Goal: Information Seeking & Learning: Learn about a topic

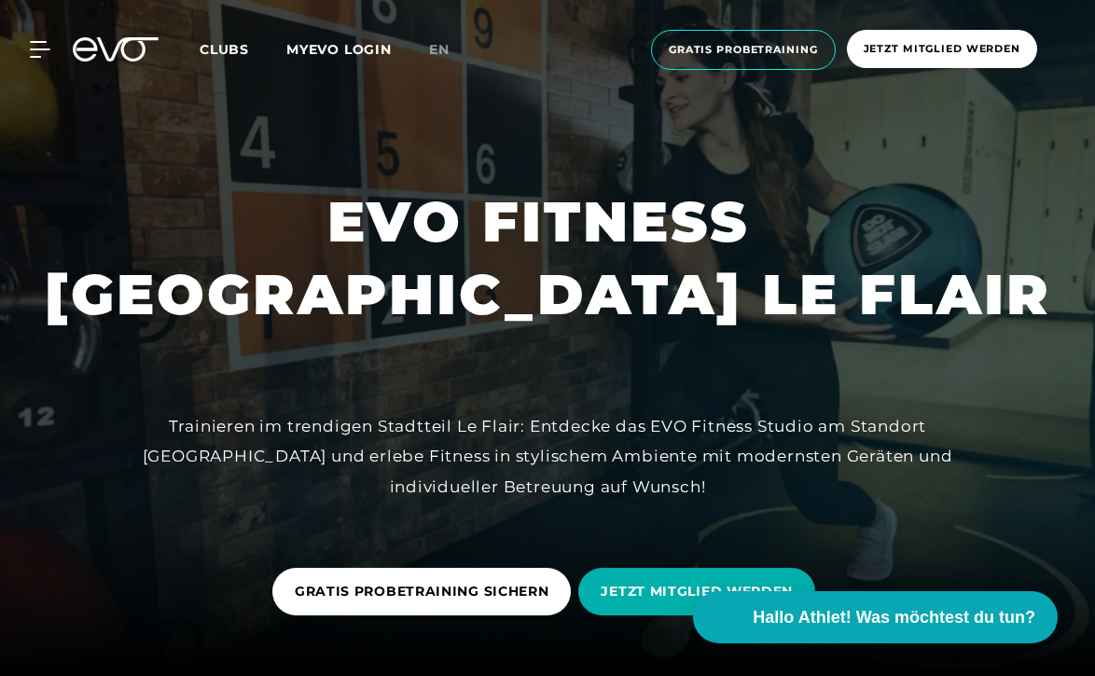
click at [48, 38] on div "MyEVO Login Über EVO Mitgliedschaften Probetraining TAGESPASS EVO Studios Düsse…" at bounding box center [548, 50] width 1088 height 70
click at [46, 42] on icon at bounding box center [44, 49] width 26 height 15
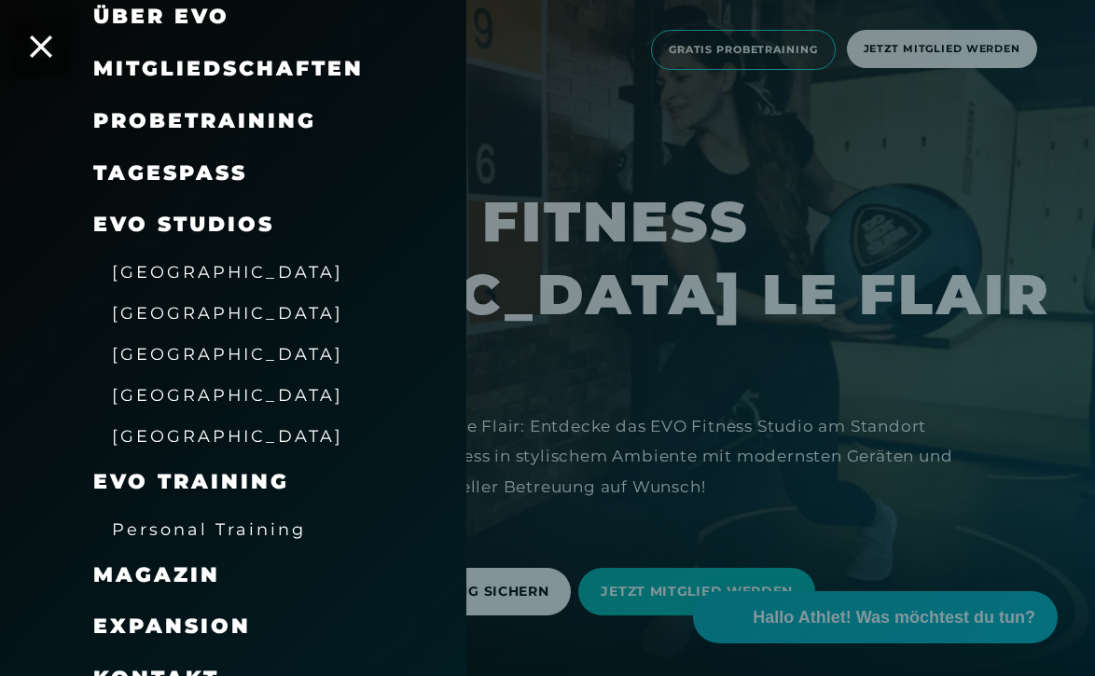
scroll to position [93, 0]
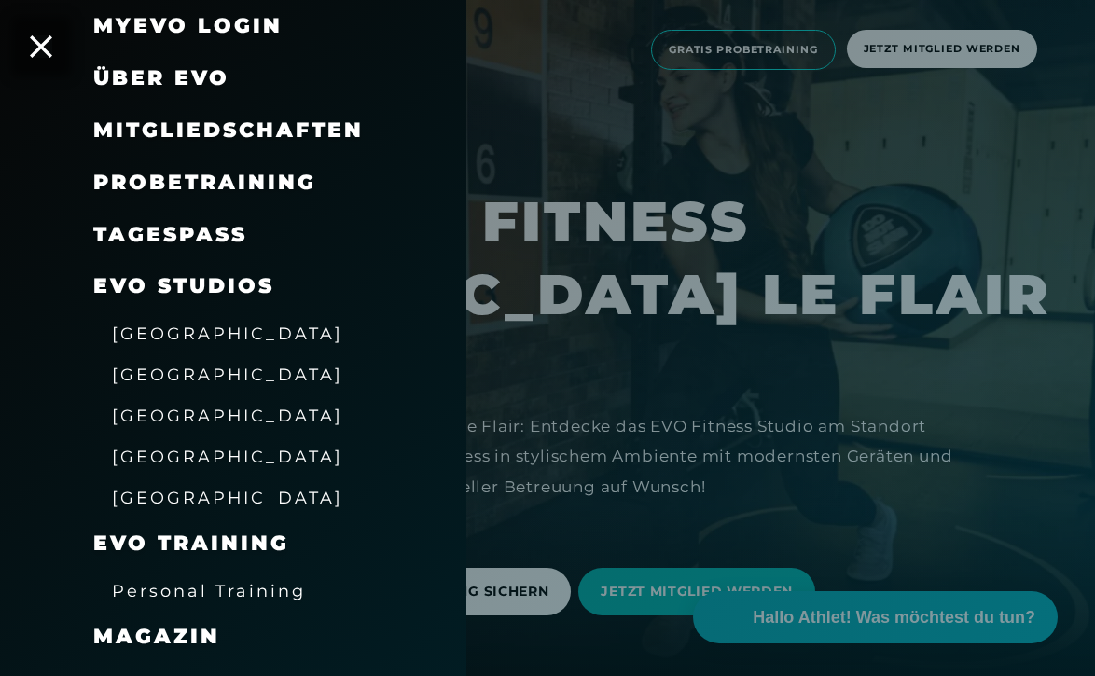
click at [191, 330] on span "[GEOGRAPHIC_DATA]" at bounding box center [227, 334] width 231 height 20
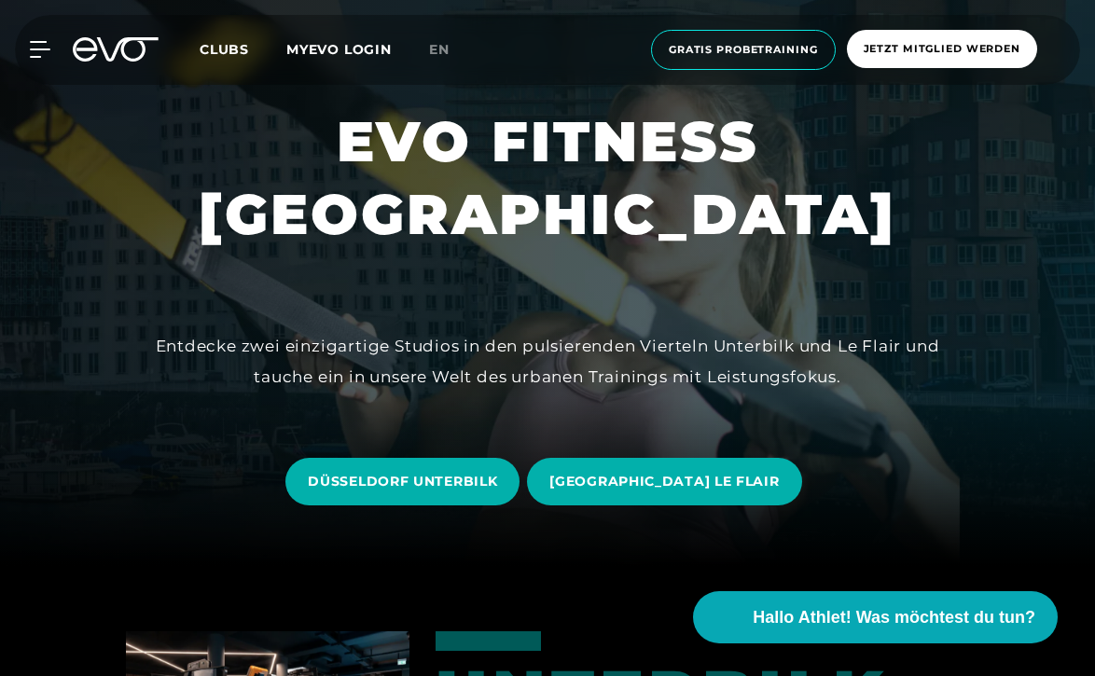
scroll to position [176, 0]
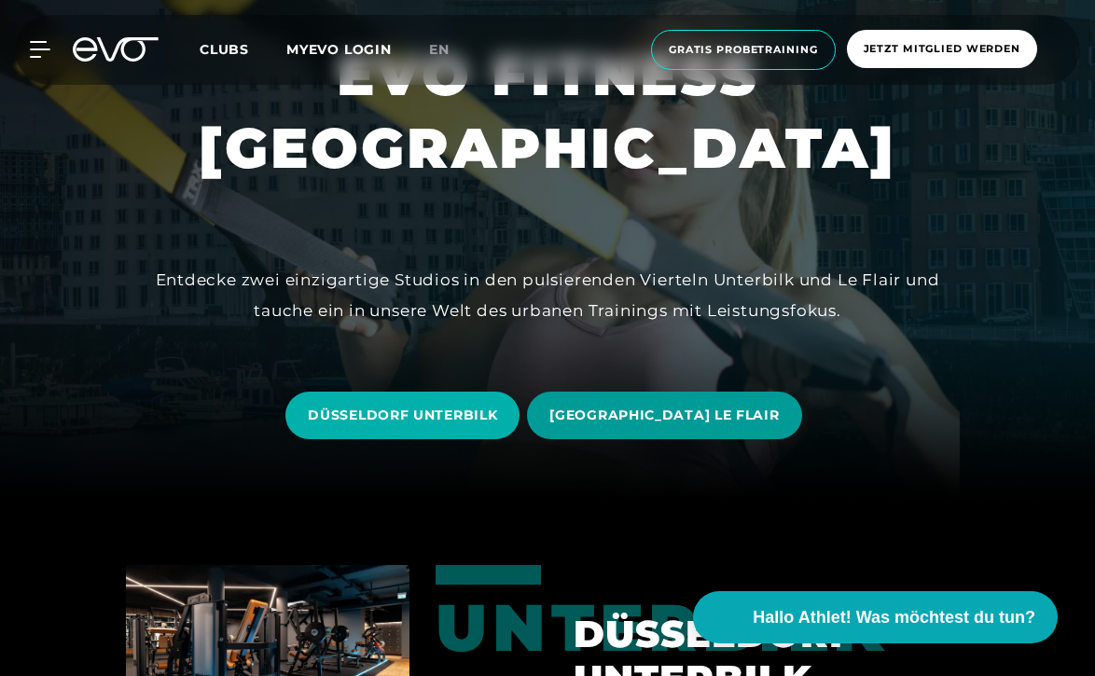
click at [649, 400] on span "[GEOGRAPHIC_DATA] LE FLAIR" at bounding box center [664, 416] width 274 height 48
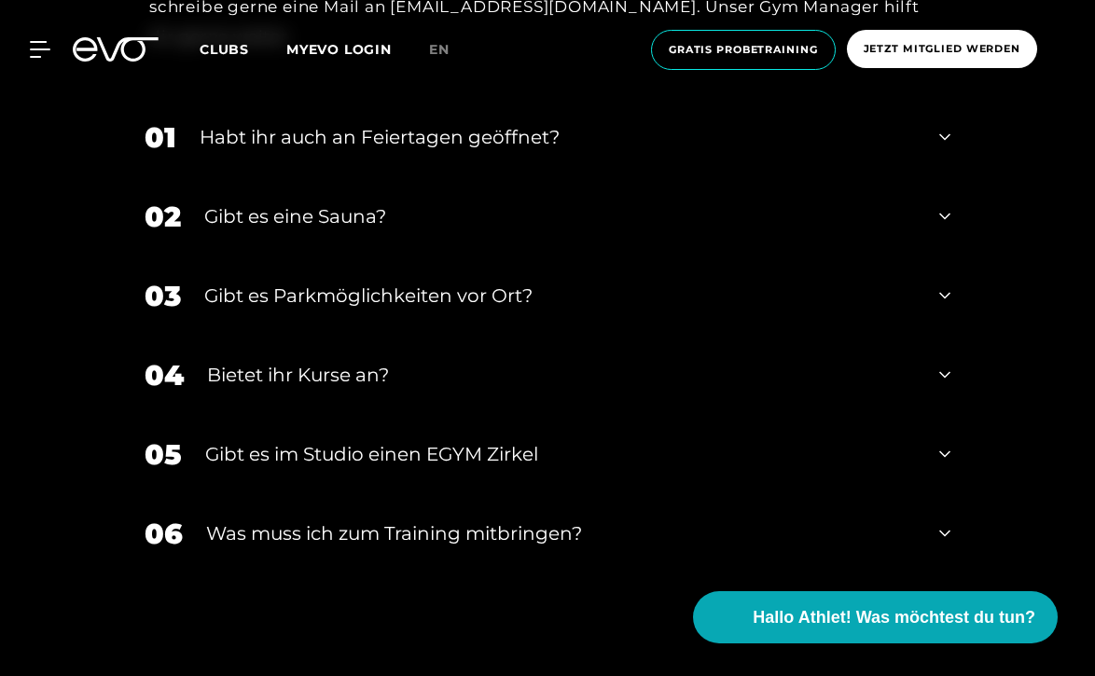
scroll to position [5594, 0]
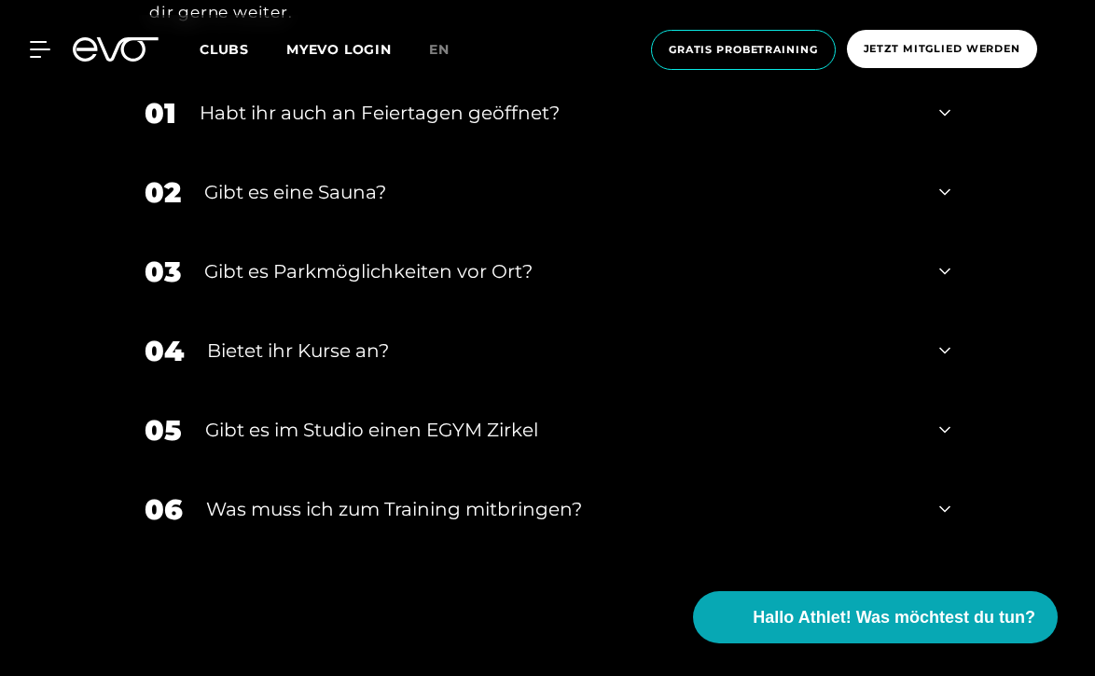
click at [498, 337] on div "Bietet ihr Kurse an?" at bounding box center [561, 351] width 709 height 28
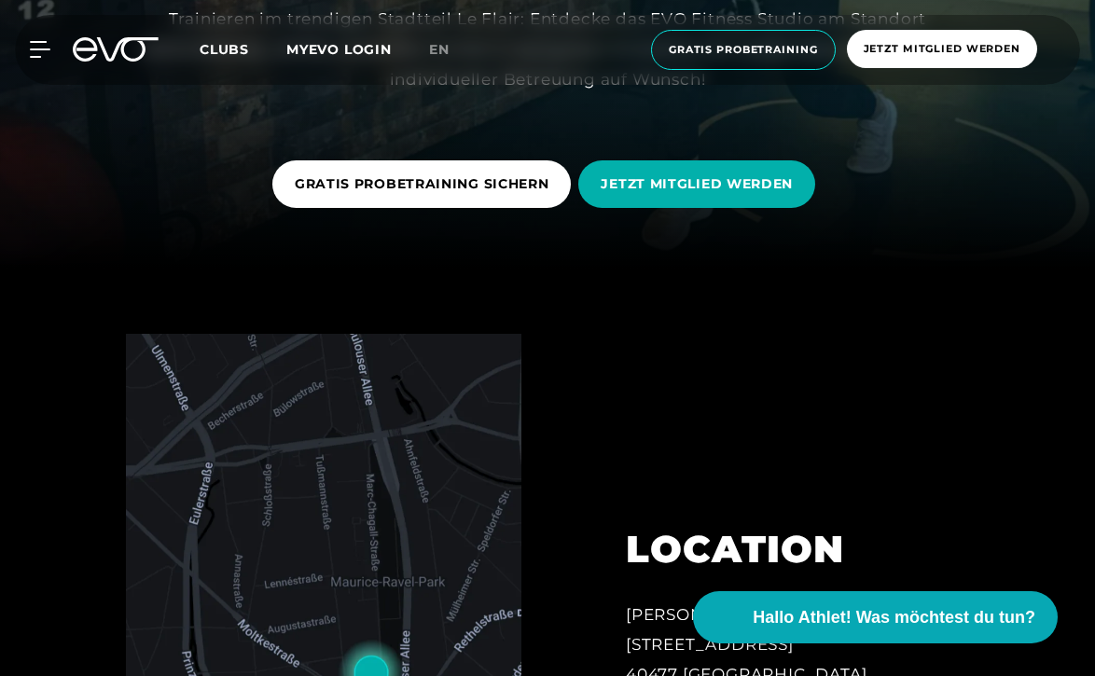
scroll to position [408, 0]
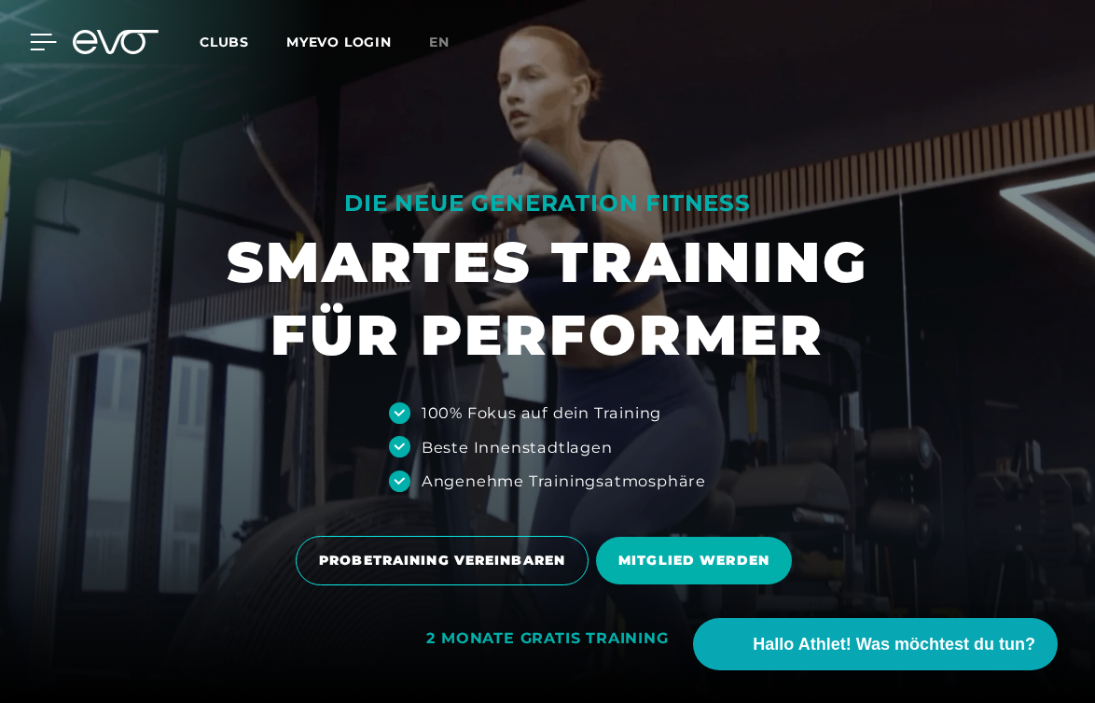
click at [41, 36] on icon at bounding box center [43, 42] width 27 height 17
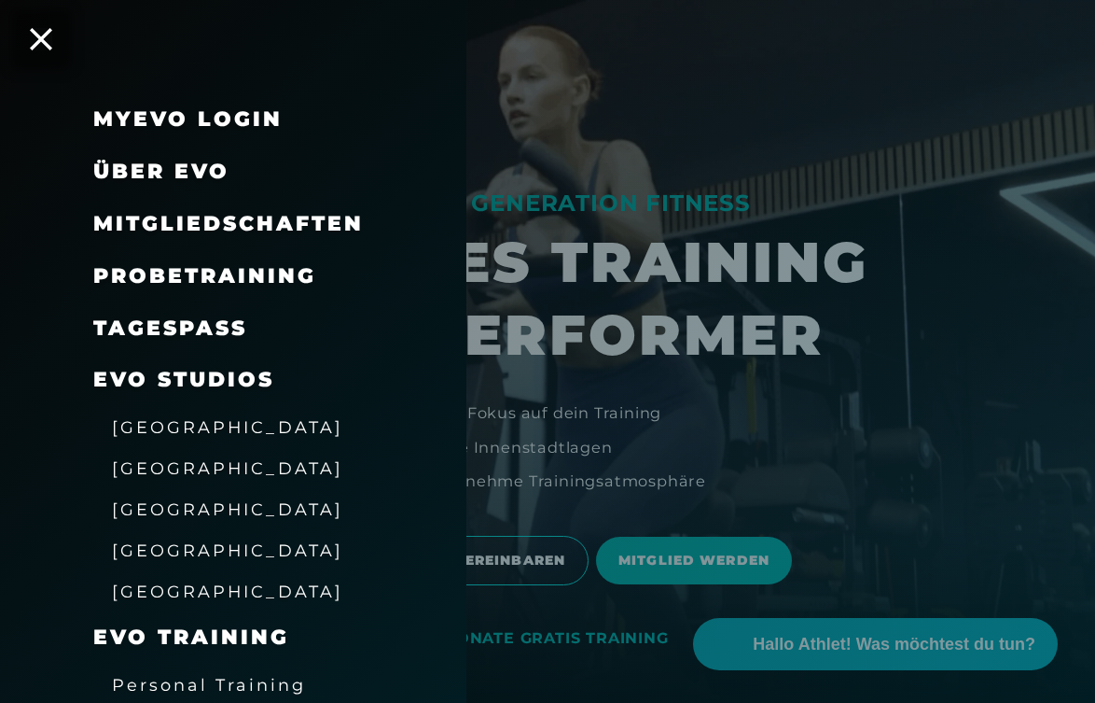
click at [183, 417] on span "[GEOGRAPHIC_DATA]" at bounding box center [227, 427] width 231 height 20
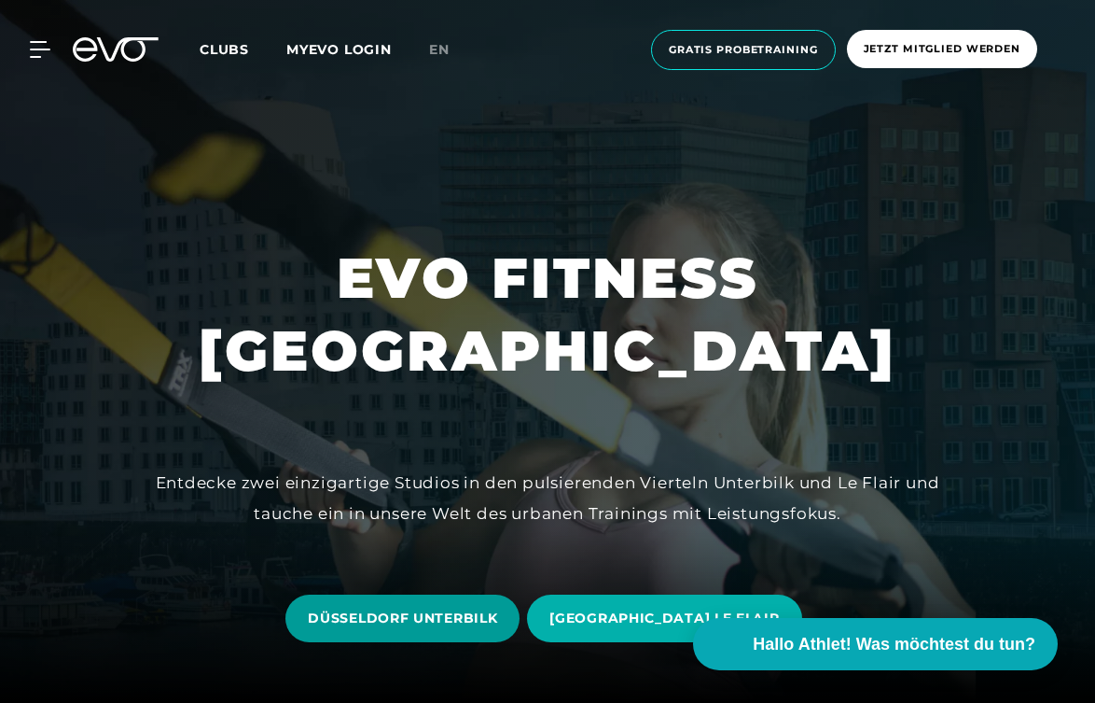
click at [405, 609] on span "DÜSSELDORF UNTERBILK" at bounding box center [402, 618] width 189 height 20
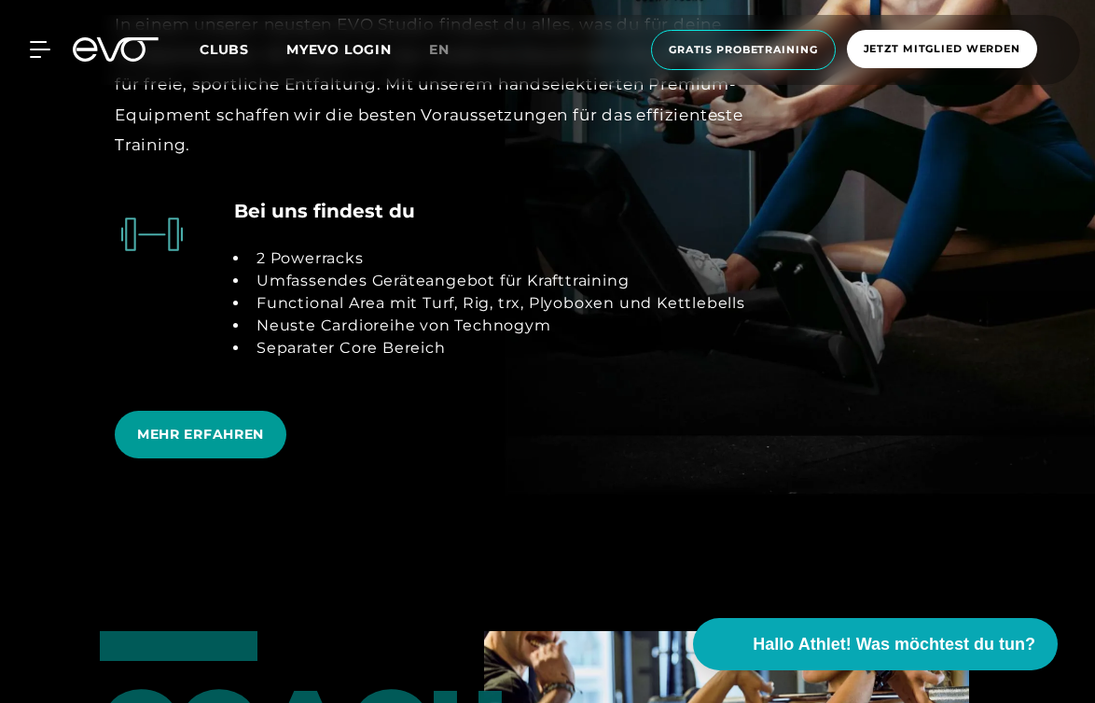
scroll to position [3711, 0]
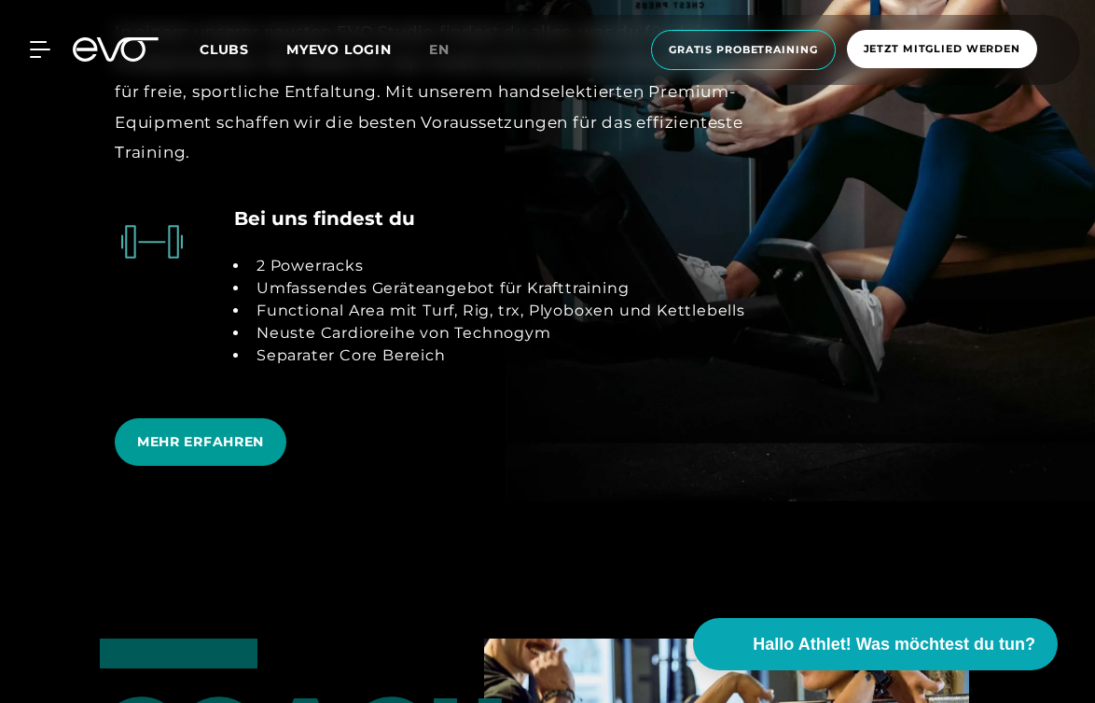
click at [177, 418] on span "MEHR ERFAHREN" at bounding box center [201, 442] width 172 height 48
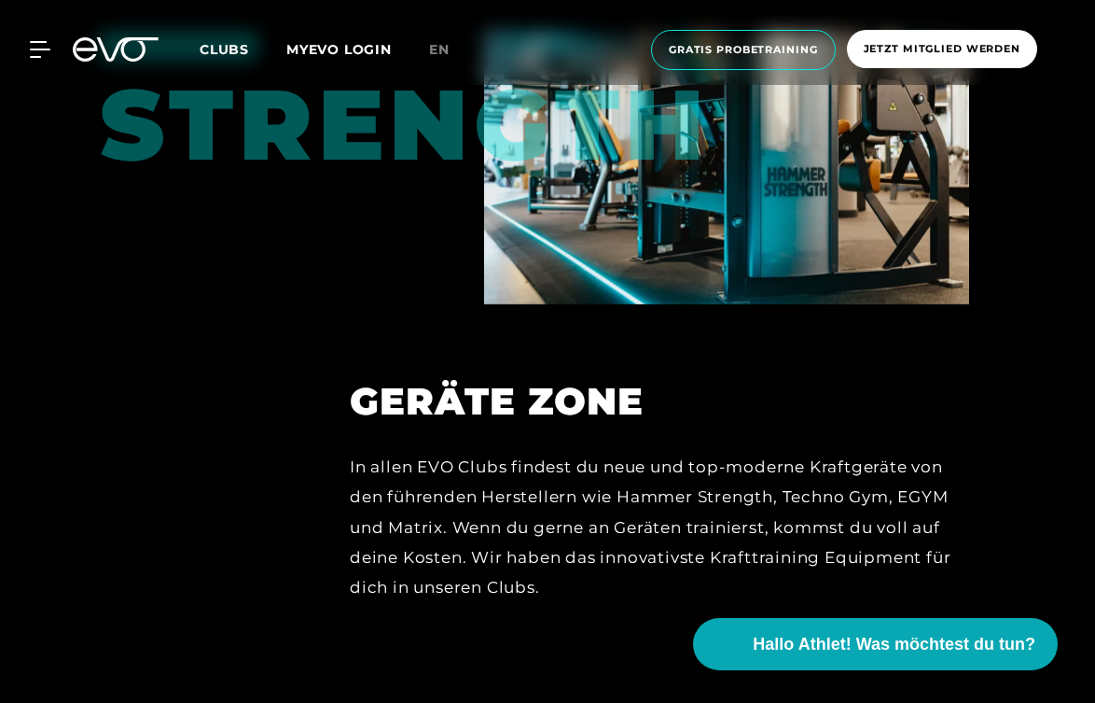
scroll to position [7757, 0]
